Goal: Task Accomplishment & Management: Manage account settings

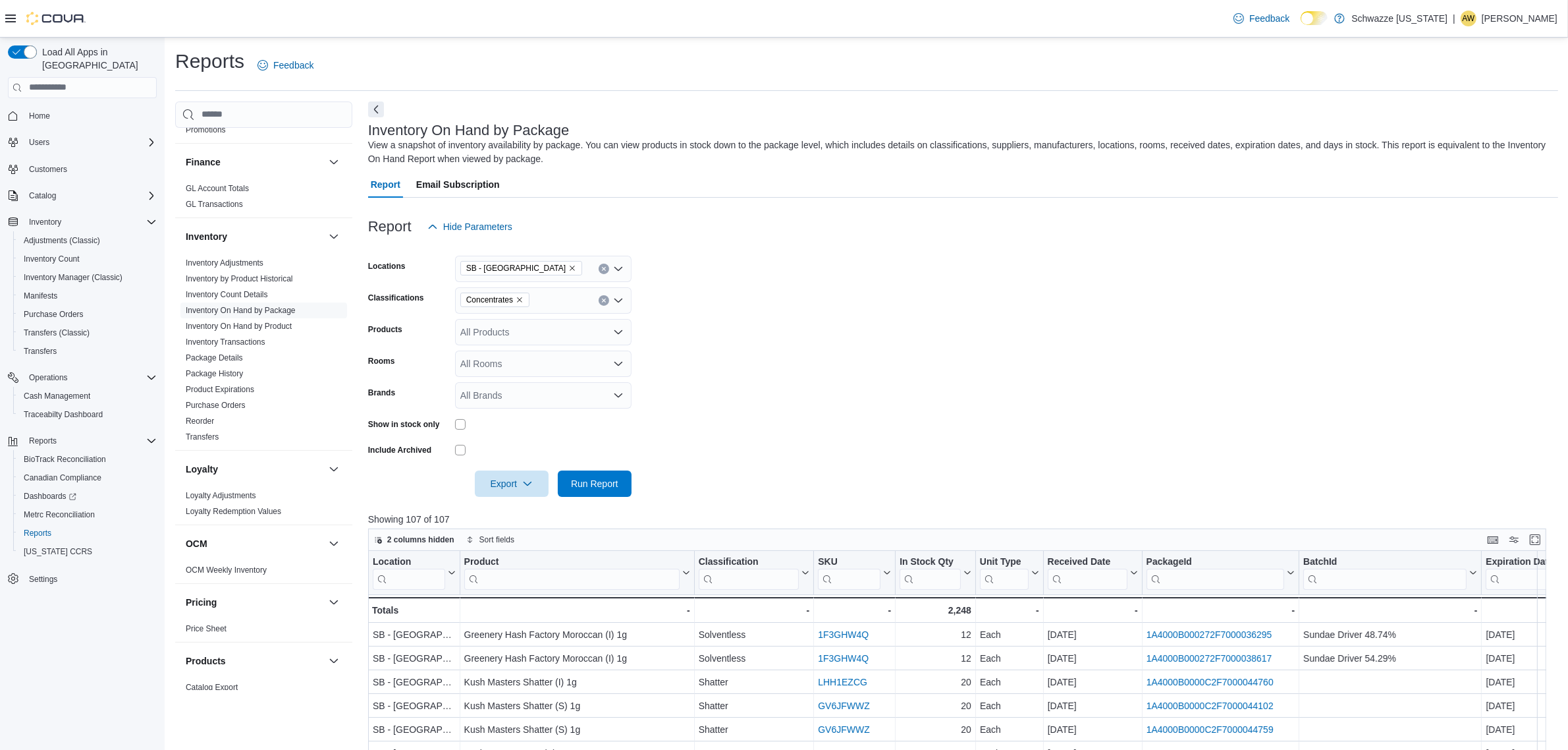
click at [1526, 31] on div "Feedback Dark Mode Schwazze [US_STATE] | AW [PERSON_NAME]" at bounding box center [1393, 19] width 329 height 27
click at [1513, 13] on p "[PERSON_NAME]" at bounding box center [1519, 18] width 75 height 16
click at [1493, 139] on button "Sign Out" at bounding box center [1491, 133] width 121 height 21
